Goal: Check status: Check status

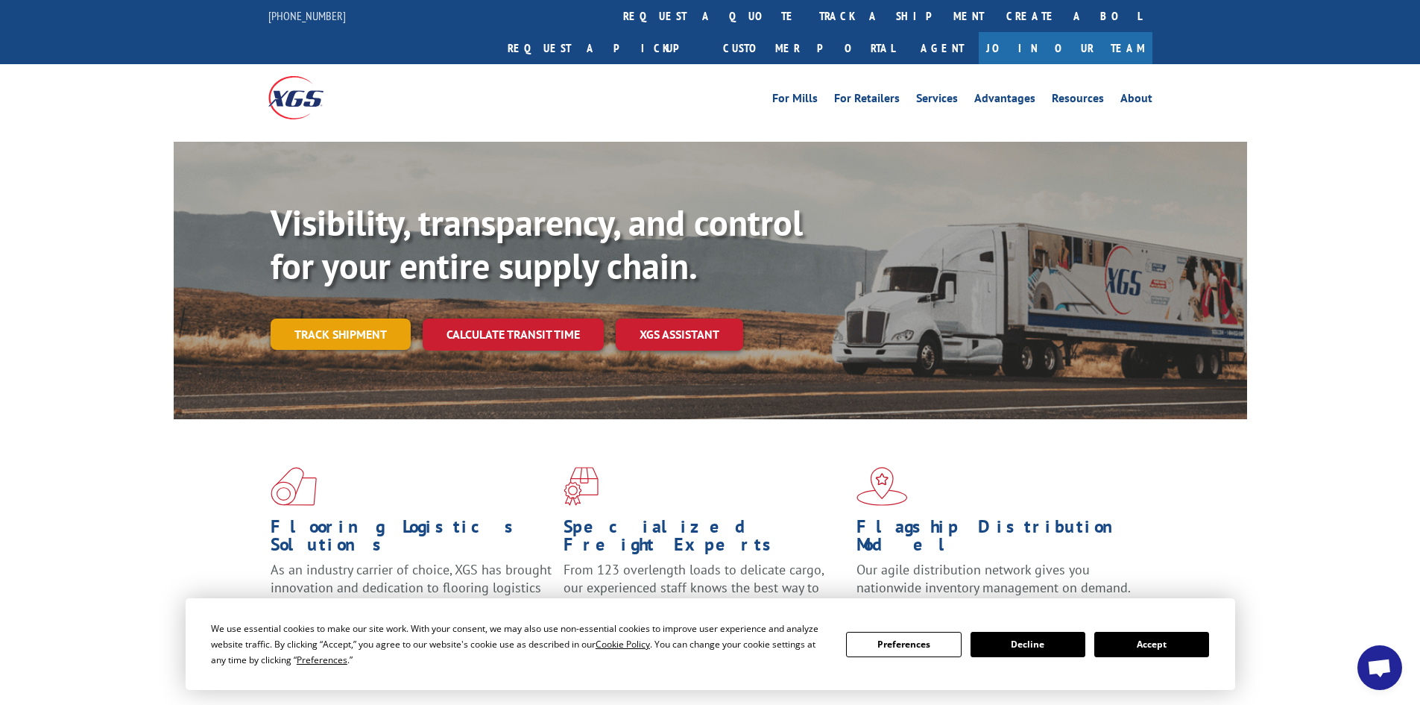
click at [327, 318] on link "Track shipment" at bounding box center [341, 333] width 140 height 31
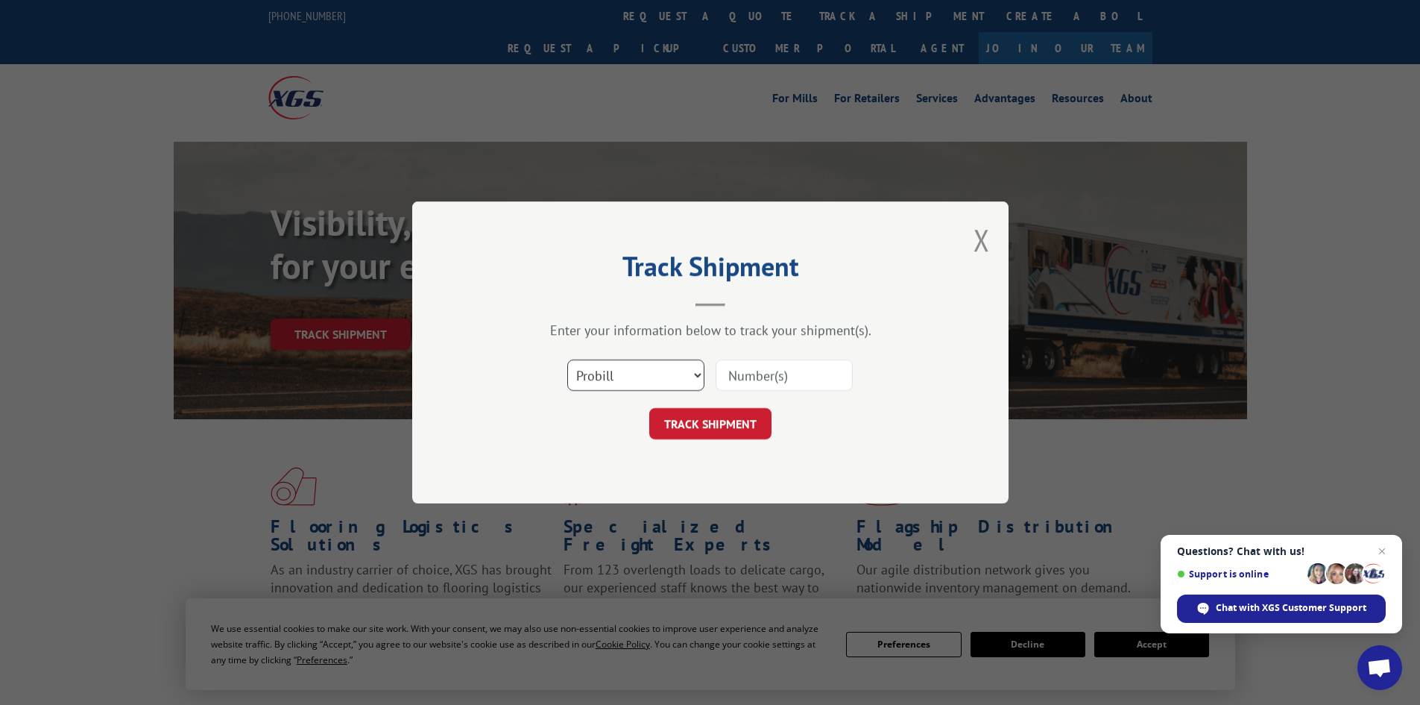
click at [693, 376] on select "Select category... Probill BOL PO" at bounding box center [635, 374] width 137 height 31
select select "bol"
click at [567, 359] on select "Select category... Probill BOL PO" at bounding box center [635, 374] width 137 height 31
click at [793, 376] on input at bounding box center [784, 374] width 137 height 31
type input "6831204"
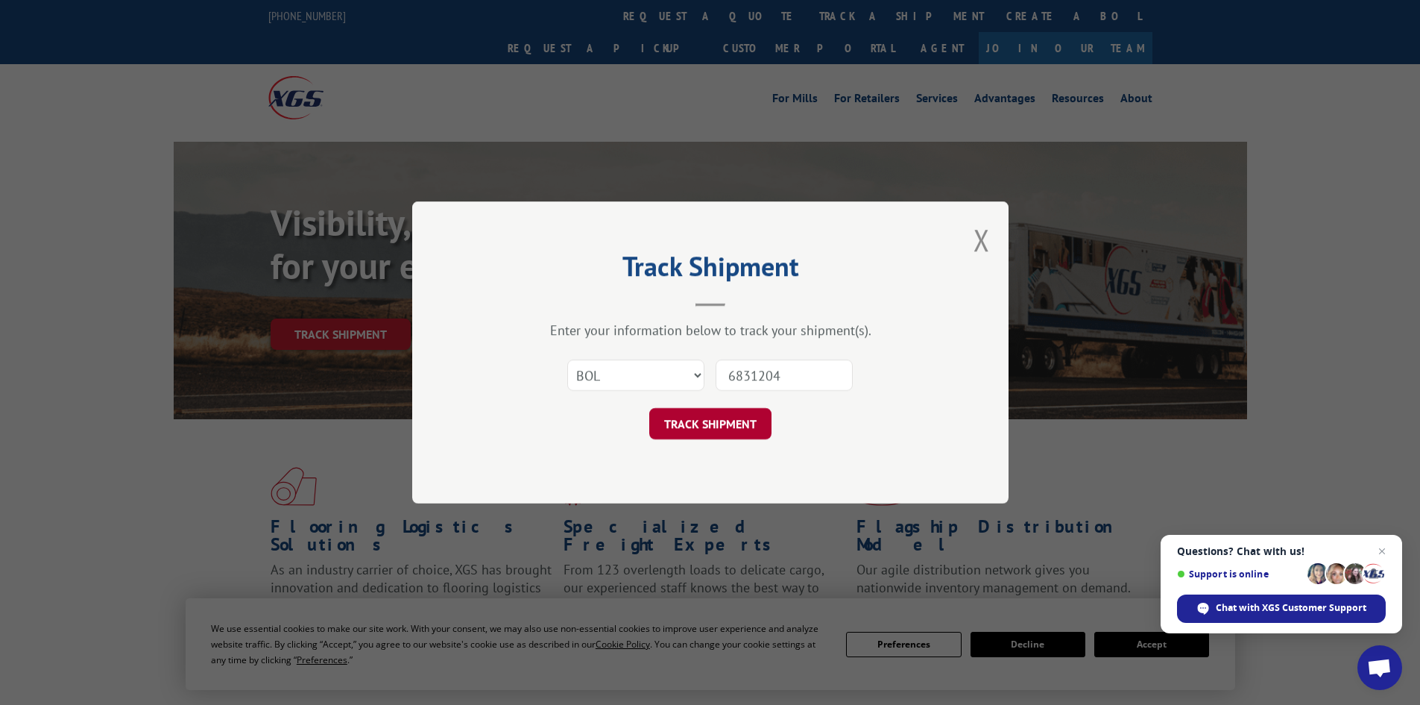
click at [740, 419] on button "TRACK SHIPMENT" at bounding box center [710, 423] width 122 height 31
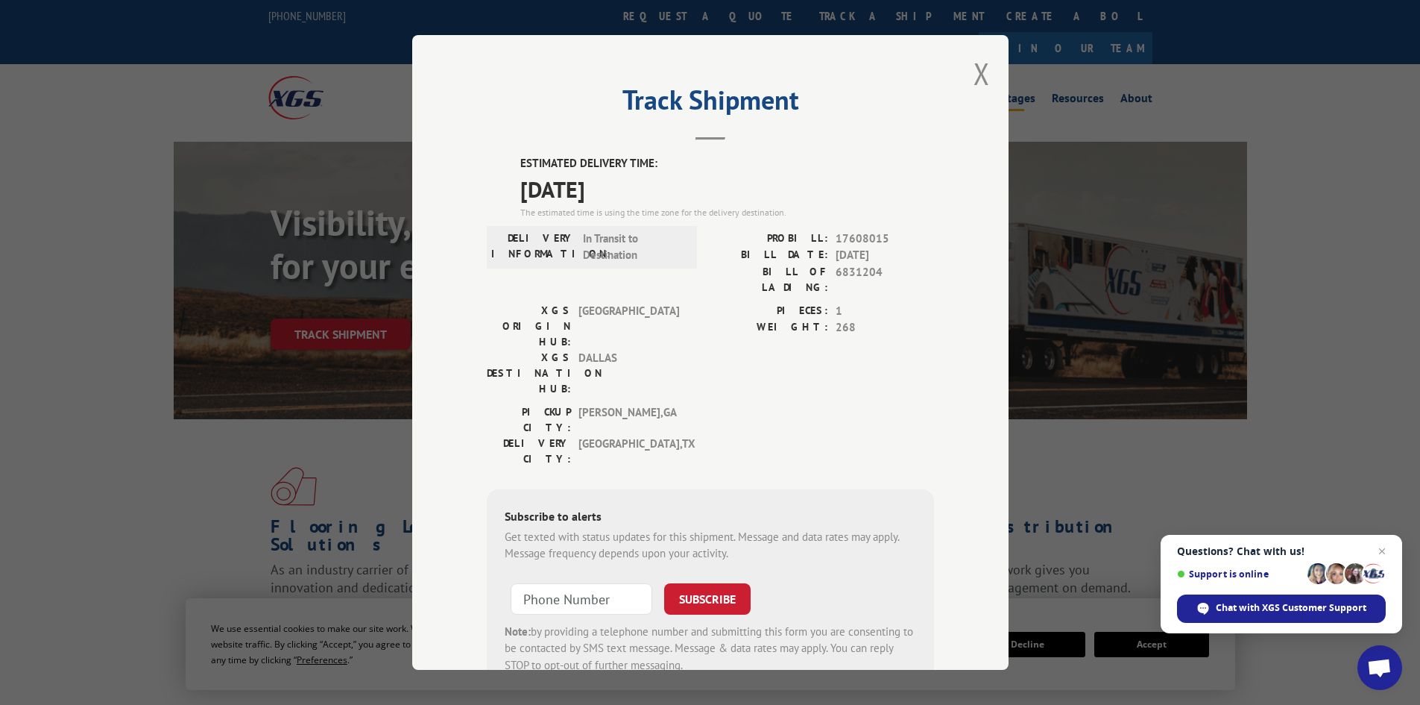
click at [974, 69] on button "Close modal" at bounding box center [982, 74] width 16 height 40
